Goal: Task Accomplishment & Management: Manage account settings

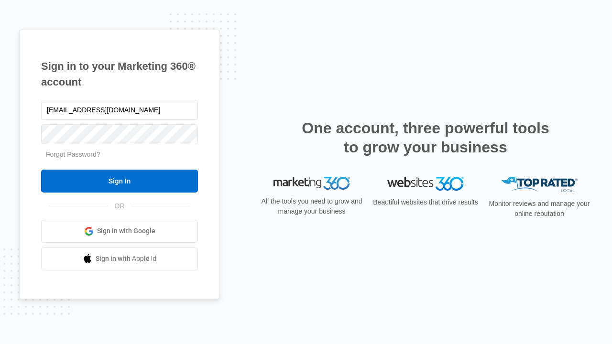
type input "dankie614@gmail.com"
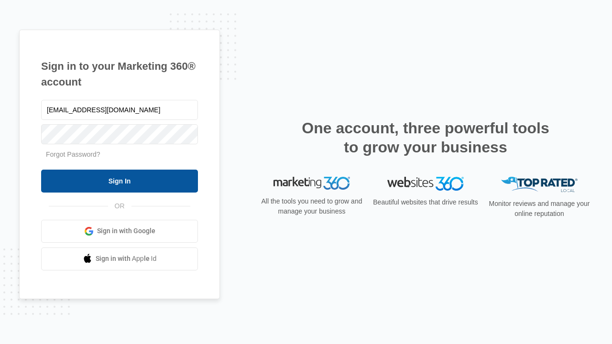
click at [120, 181] on input "Sign In" at bounding box center [119, 181] width 157 height 23
